Goal: Navigation & Orientation: Find specific page/section

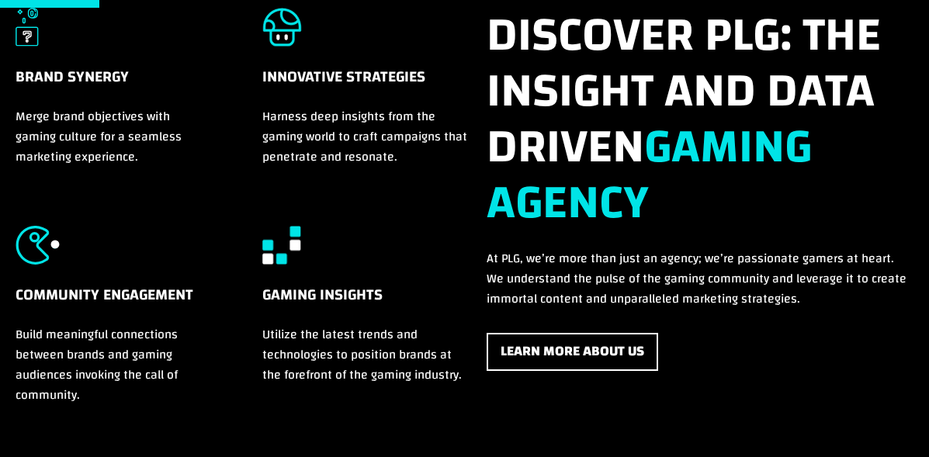
scroll to position [586, 0]
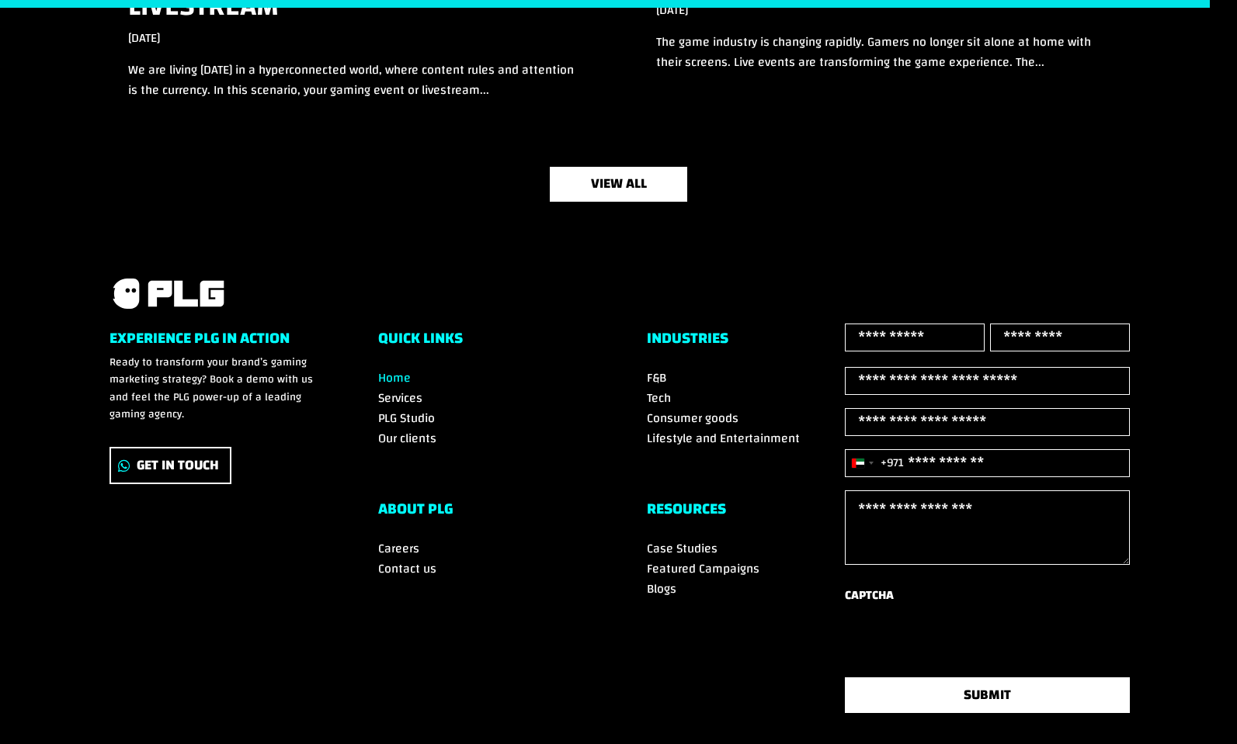
scroll to position [5227, 0]
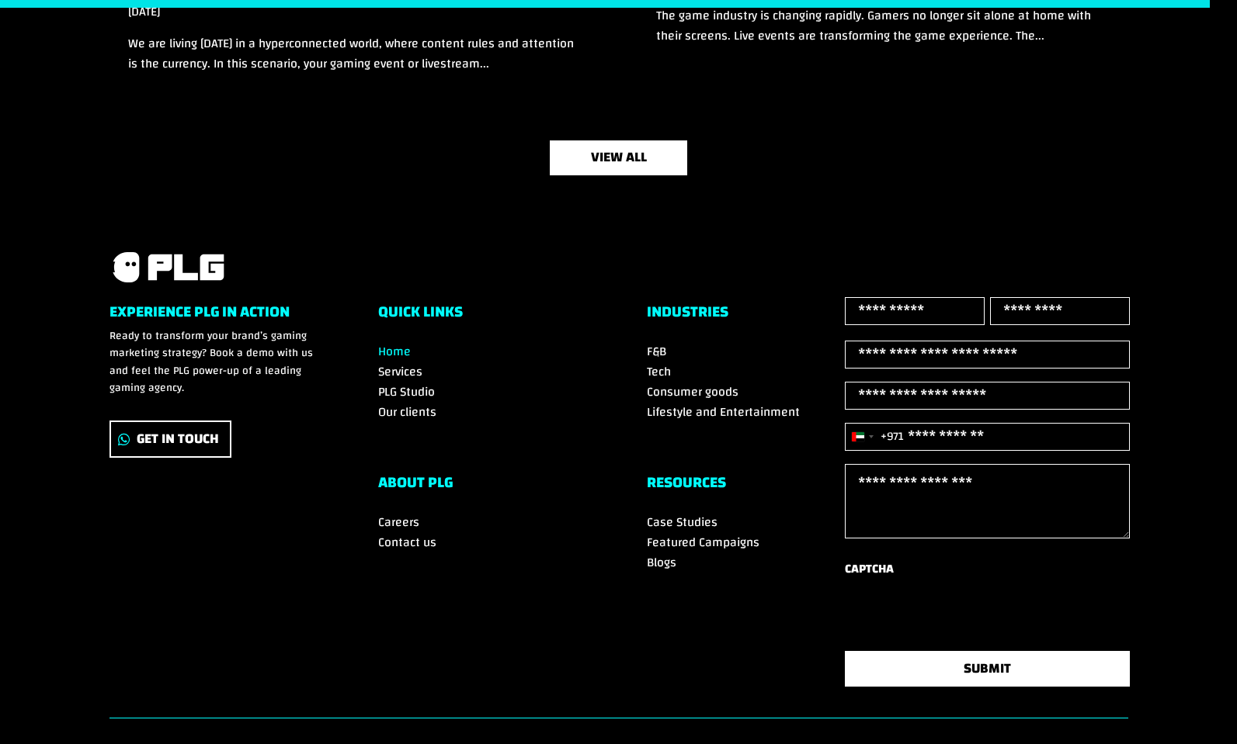
click at [397, 511] on span "Careers" at bounding box center [398, 522] width 41 height 23
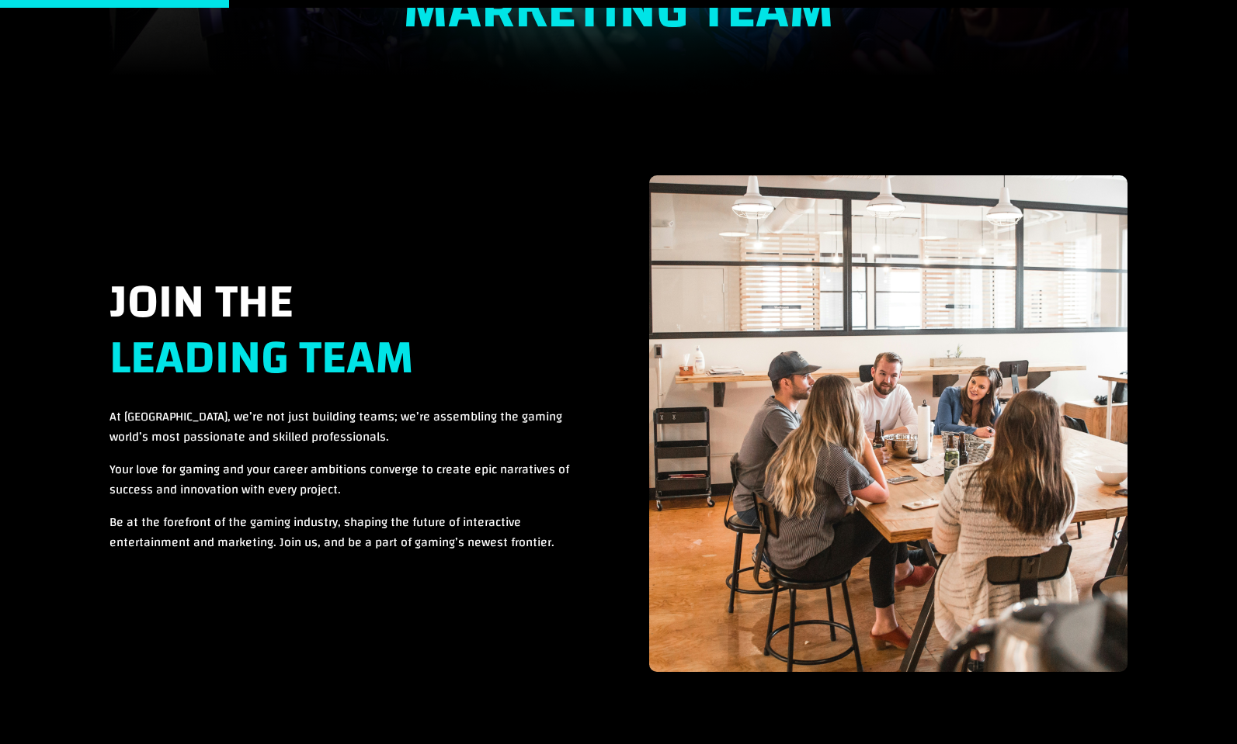
scroll to position [546, 0]
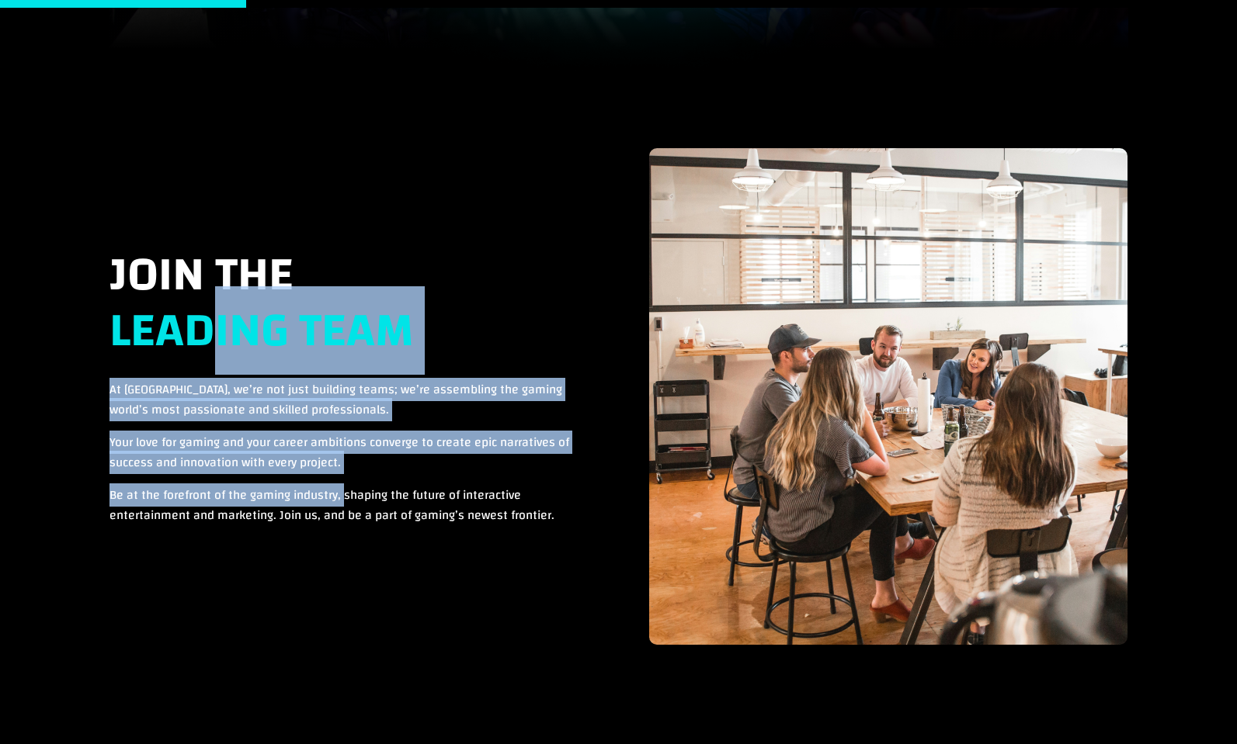
drag, startPoint x: 215, startPoint y: 371, endPoint x: 346, endPoint y: 488, distance: 175.9
click at [346, 488] on div "Join the Leading Team At PLG, we’re not just building teams; we’re assembling t…" at bounding box center [349, 387] width 481 height 278
click at [346, 488] on span "Be at the forefront of the gaming industry, shaping the future of interactive e…" at bounding box center [331, 505] width 445 height 43
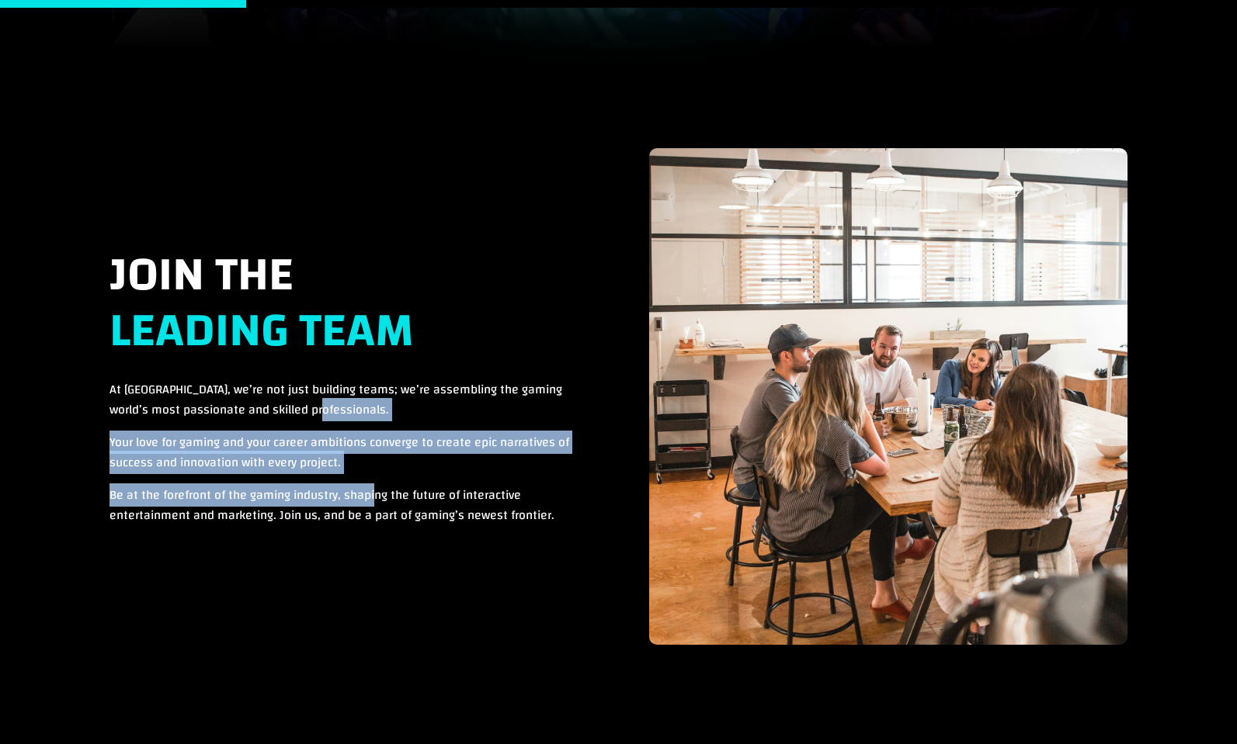
drag, startPoint x: 377, startPoint y: 493, endPoint x: 213, endPoint y: 415, distance: 180.6
click at [213, 415] on div "Join the Leading Team At PLG, we’re not just building teams; we’re assembling t…" at bounding box center [349, 387] width 481 height 278
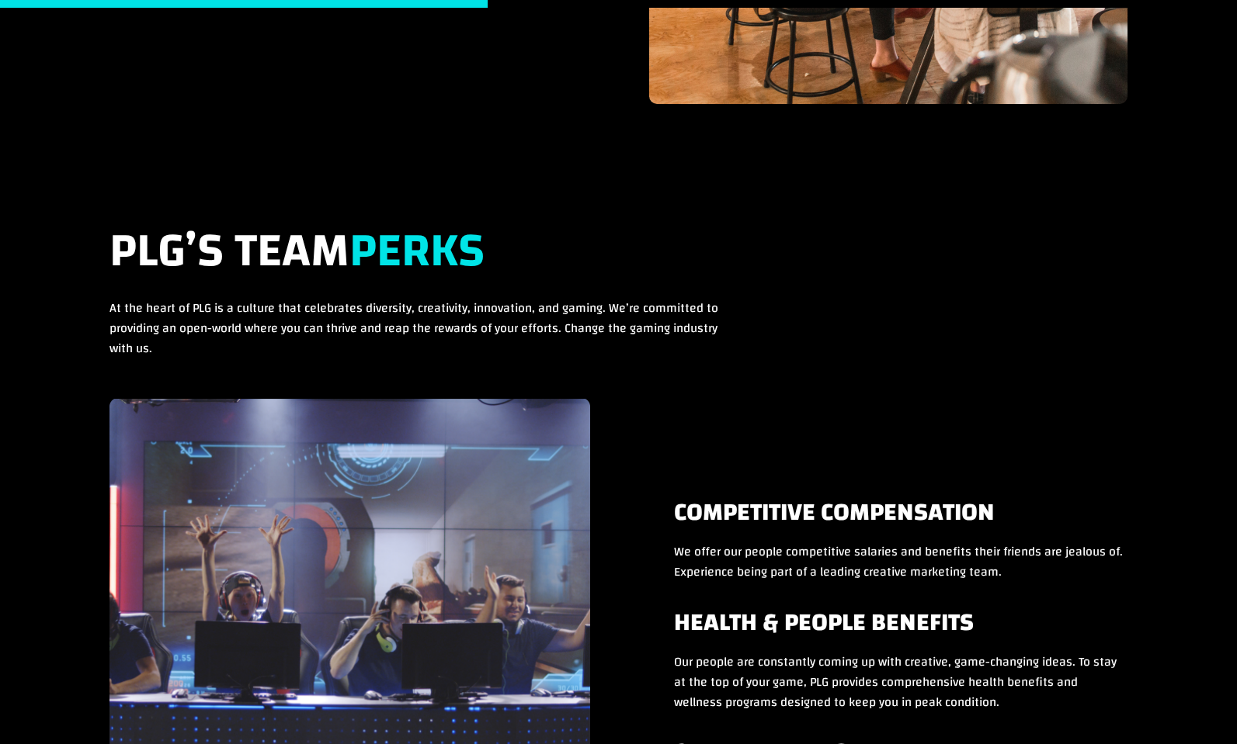
scroll to position [1084, 0]
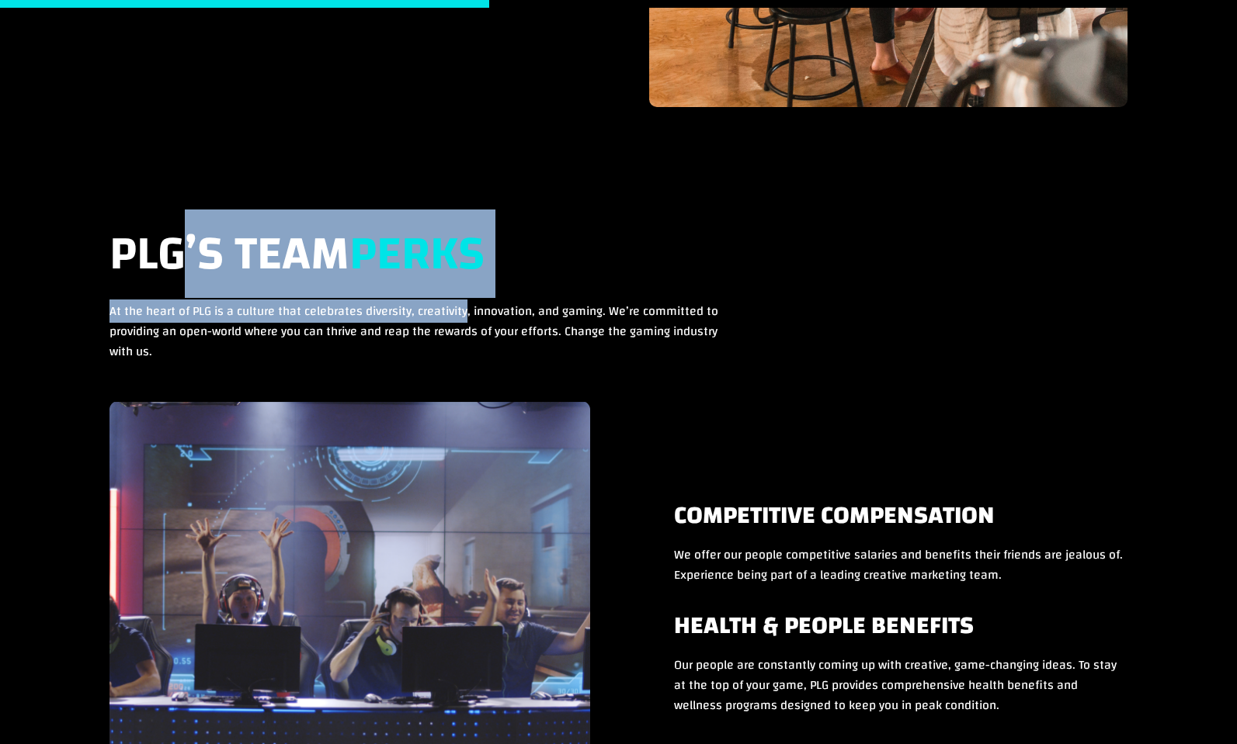
drag, startPoint x: 184, startPoint y: 287, endPoint x: 465, endPoint y: 300, distance: 281.3
click at [465, 300] on div "PLG’s Team Perks At the heart of PLG is a culture that celebrates diversity, cr…" at bounding box center [414, 294] width 611 height 135
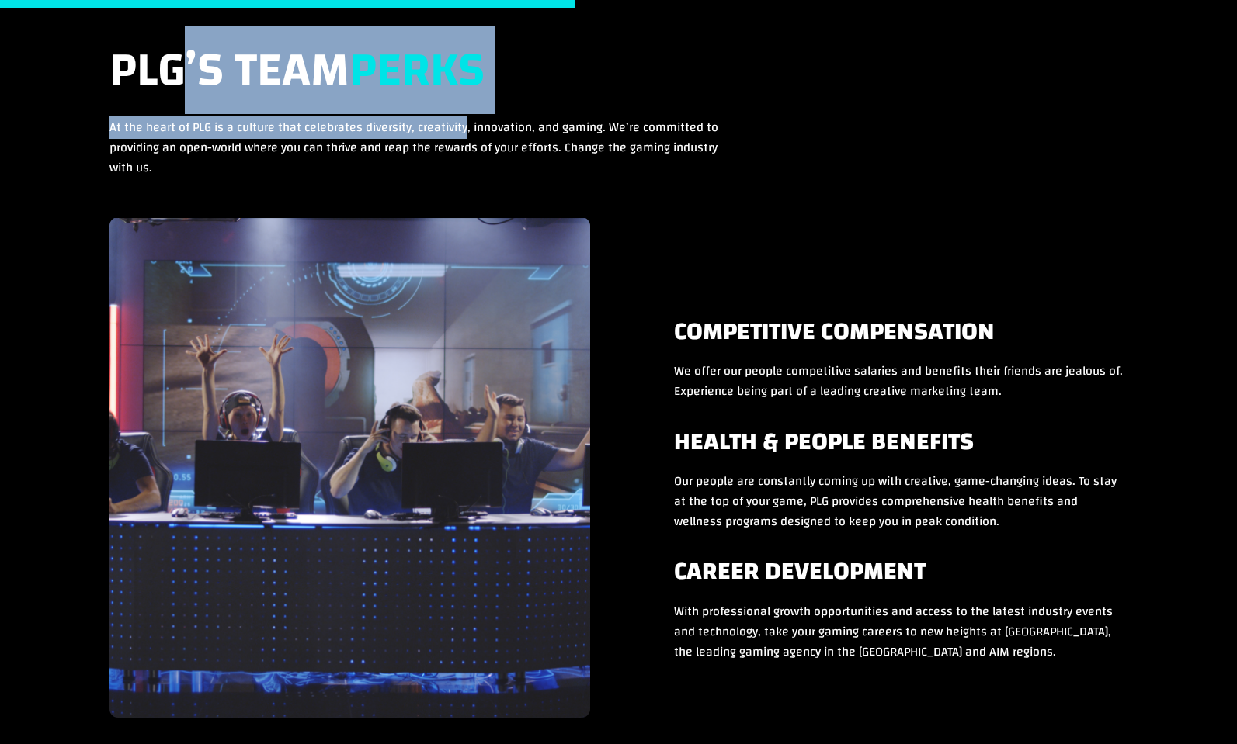
scroll to position [1272, 0]
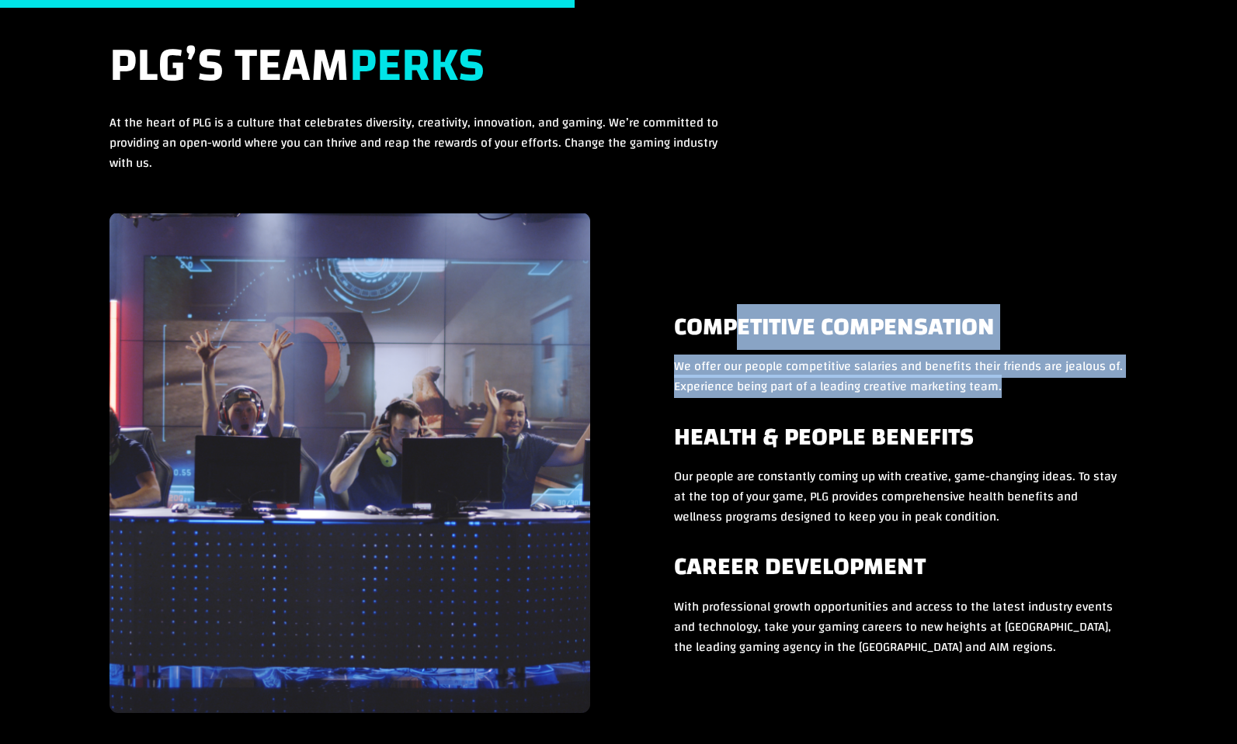
drag, startPoint x: 737, startPoint y: 349, endPoint x: 847, endPoint y: 401, distance: 121.9
click at [847, 402] on div "Competitive Compensation We offer our people competitive salaries and benefits …" at bounding box center [887, 463] width 481 height 501
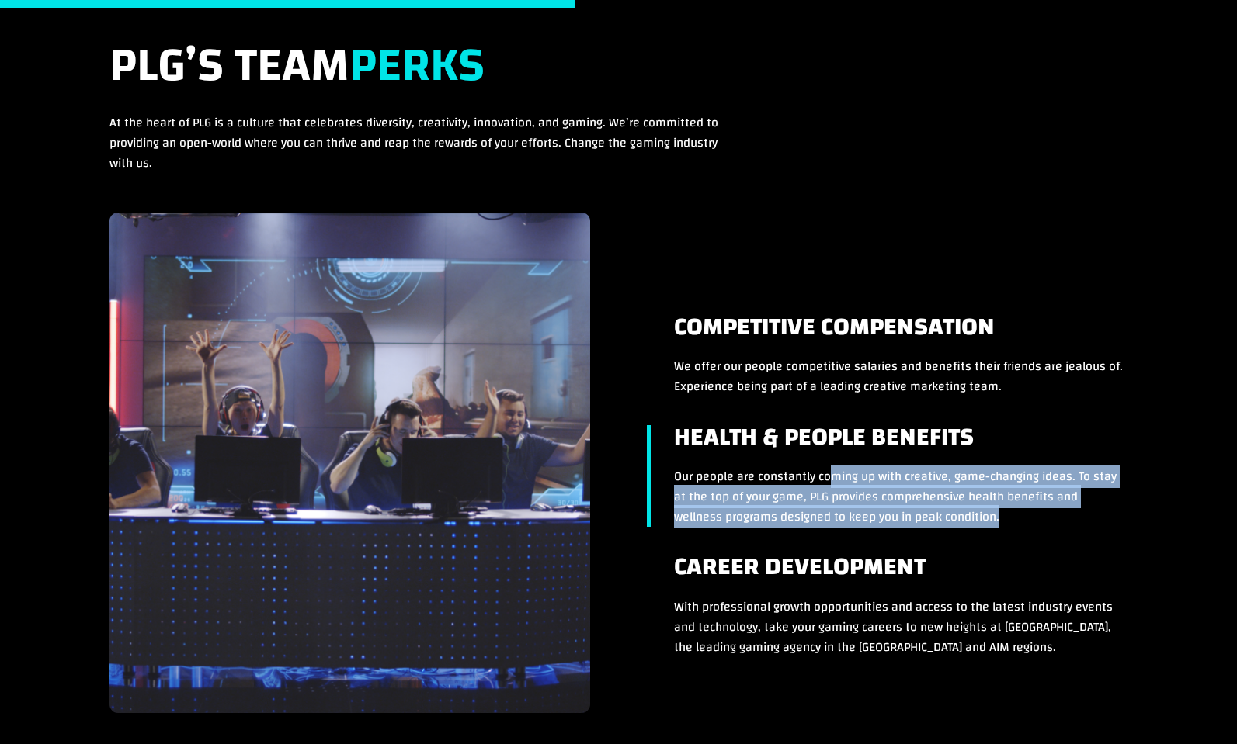
drag, startPoint x: 855, startPoint y: 535, endPoint x: 834, endPoint y: 462, distance: 76.1
click at [834, 462] on div "Competitive Compensation We offer our people competitive salaries and benefits …" at bounding box center [887, 463] width 481 height 501
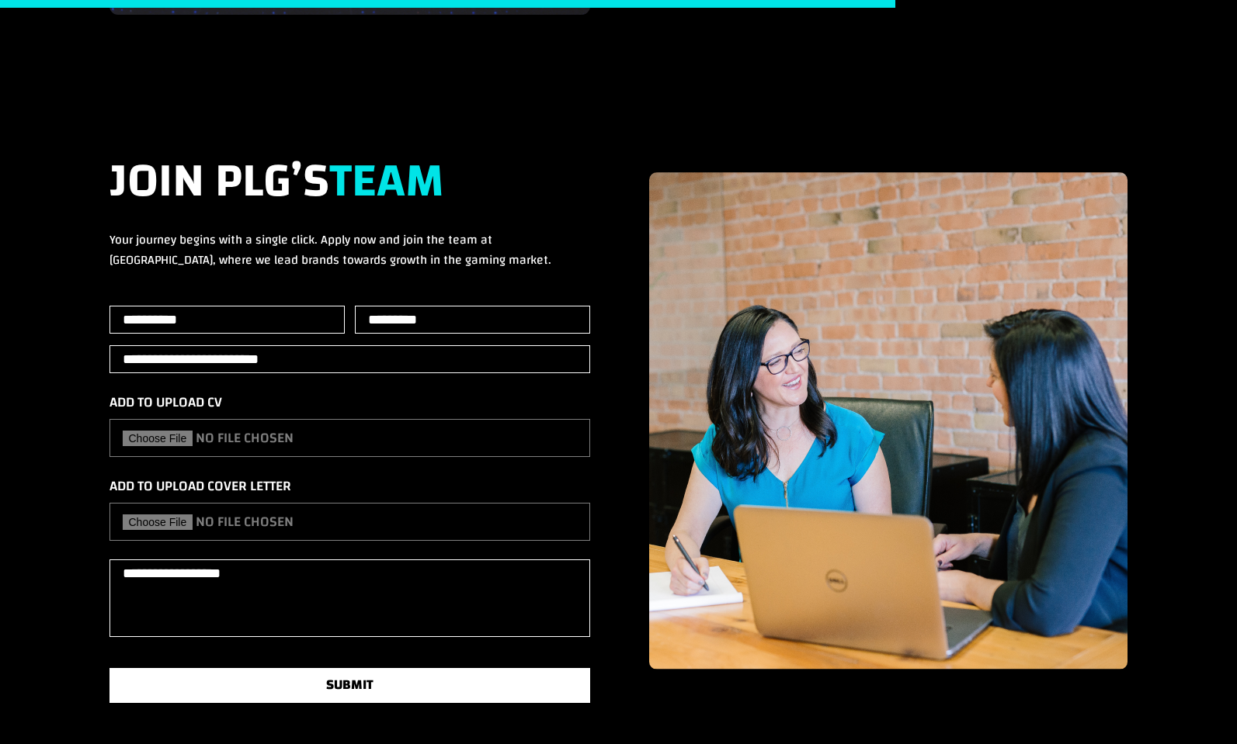
scroll to position [1983, 0]
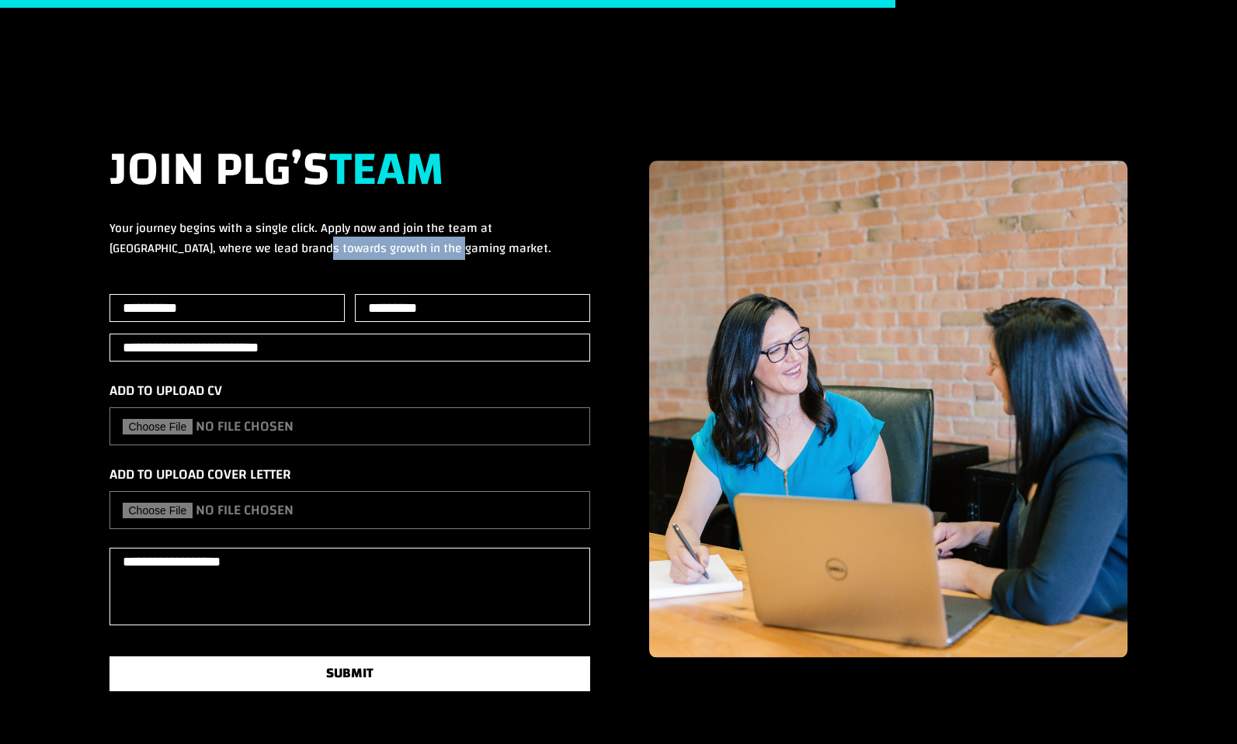
drag, startPoint x: 251, startPoint y: 241, endPoint x: 499, endPoint y: 249, distance: 248.6
click at [499, 249] on p "Your journey begins with a single click. Apply now and join the team at [GEOGRA…" at bounding box center [349, 238] width 481 height 40
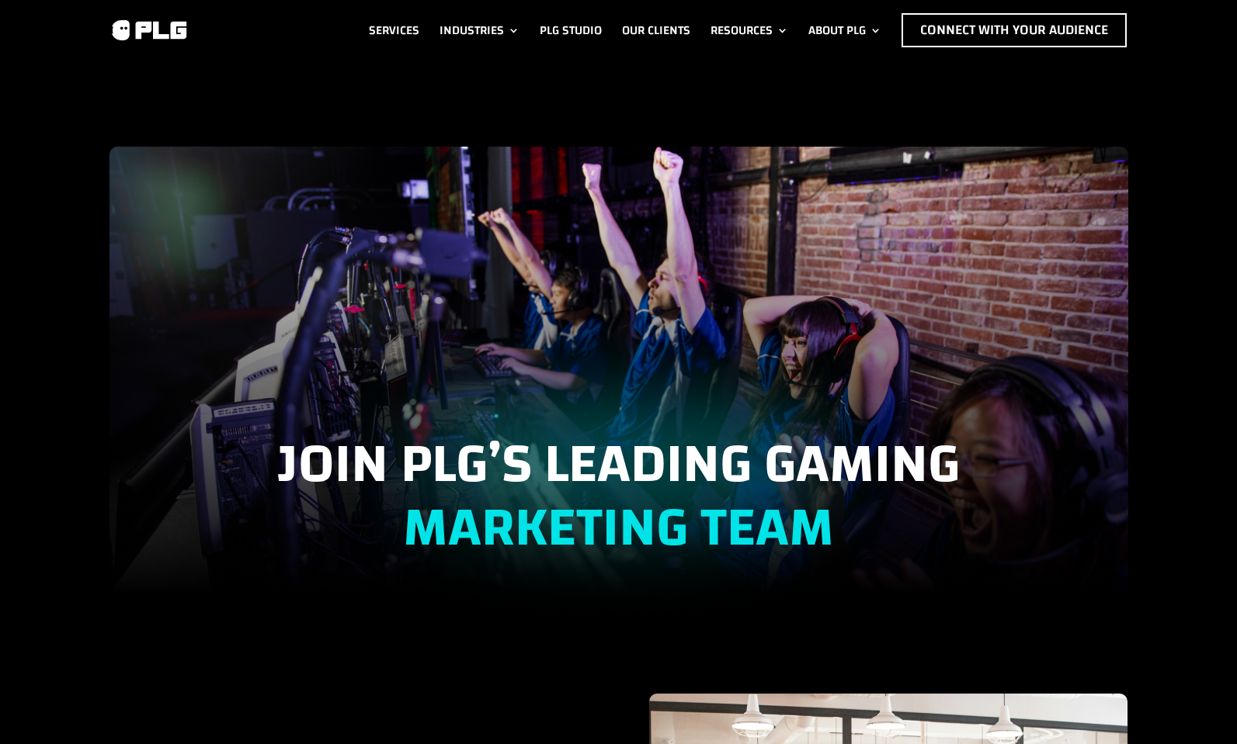
scroll to position [0, 0]
